Goal: Information Seeking & Learning: Learn about a topic

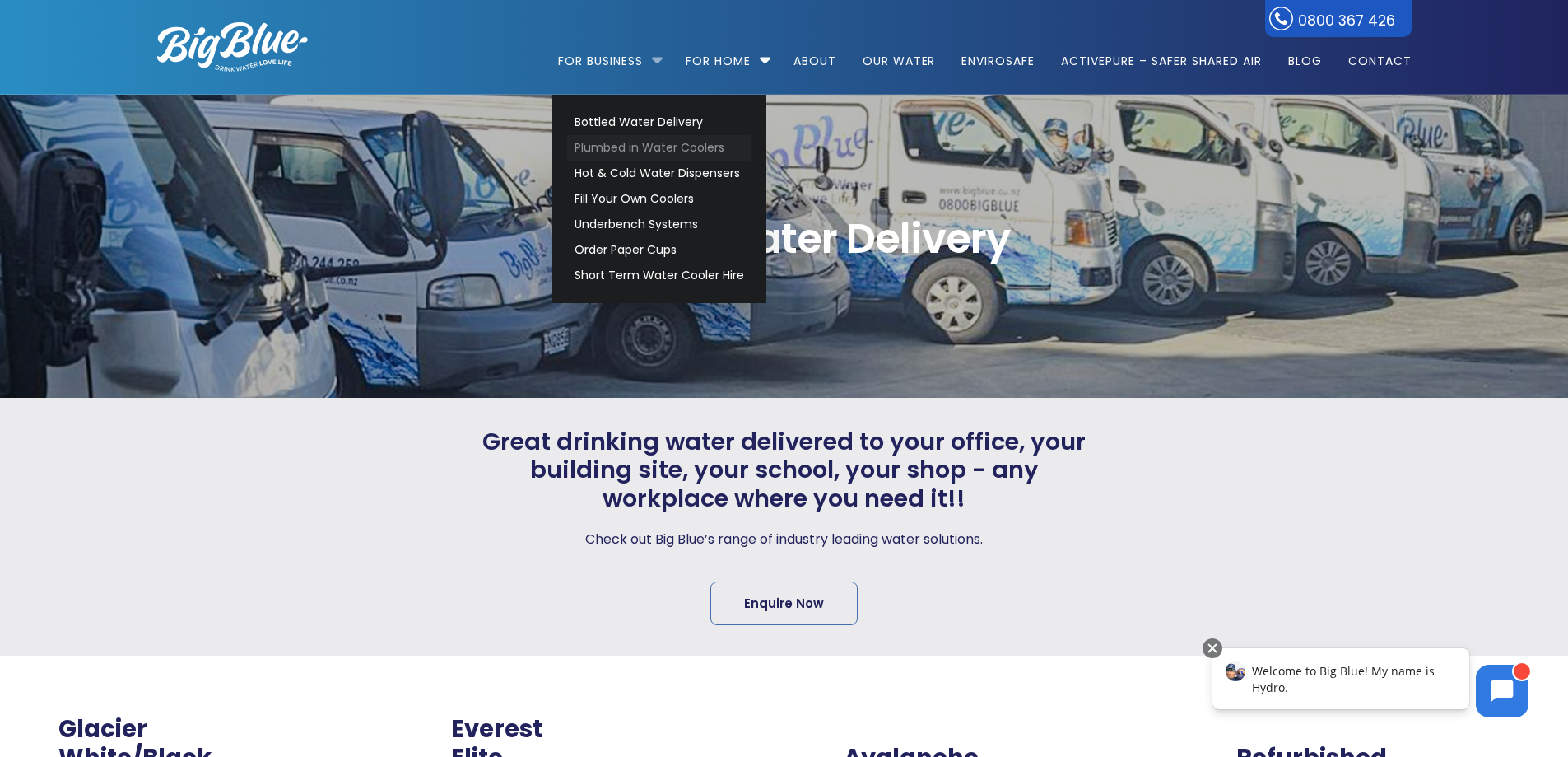
click at [599, 154] on link "Plumbed in Water Coolers" at bounding box center [659, 148] width 184 height 25
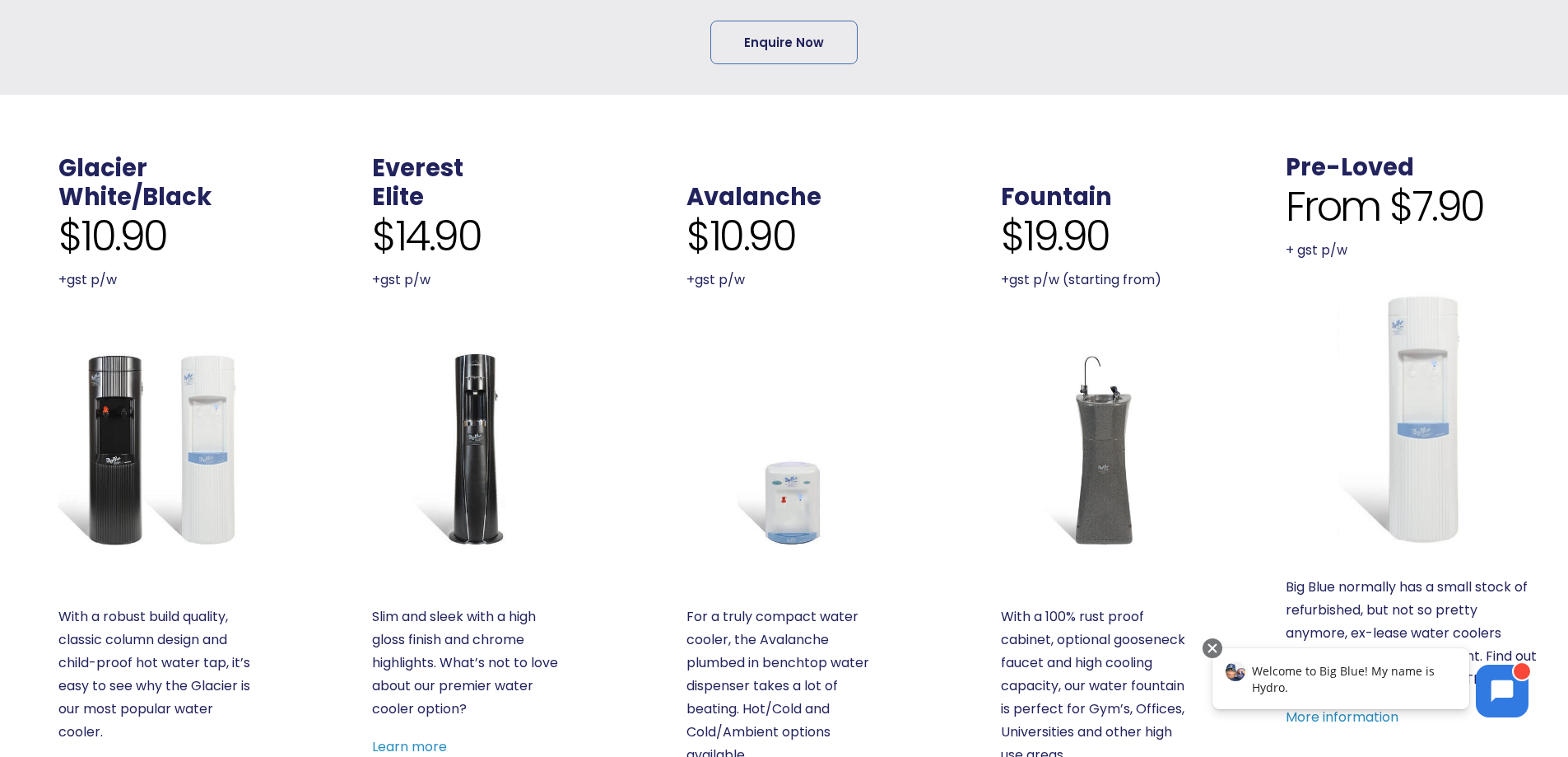
scroll to position [659, 0]
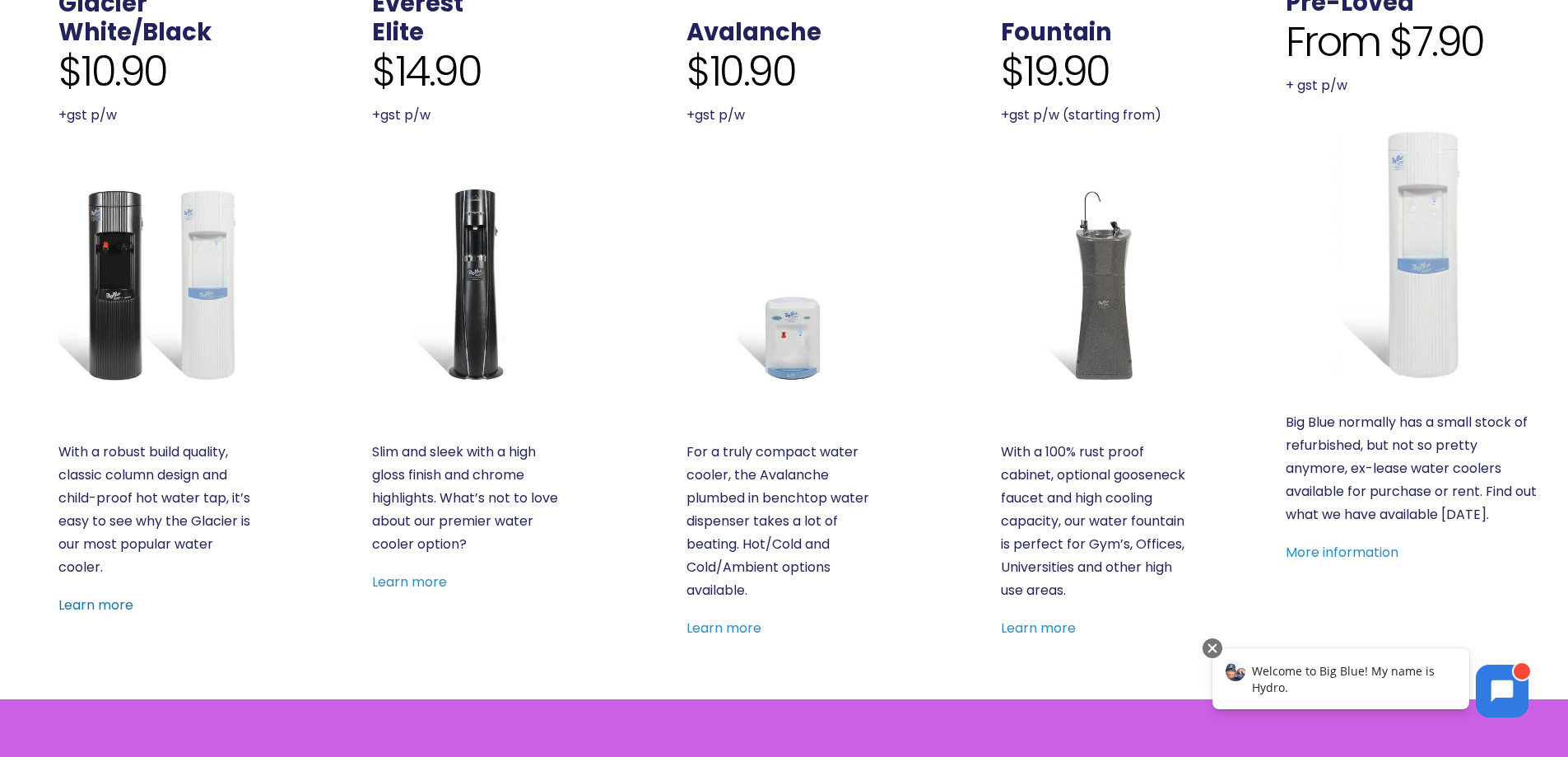
click at [111, 612] on link "Learn more" at bounding box center [96, 605] width 75 height 19
